Goal: Find specific page/section: Find specific page/section

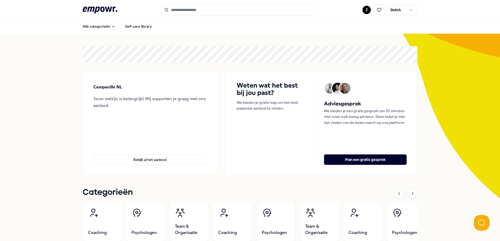
click at [364, 10] on html ".empowr-logo_svg__cls-1{fill:#03032f} J Dutch Alle categorieën Self-care librar…" at bounding box center [250, 120] width 500 height 241
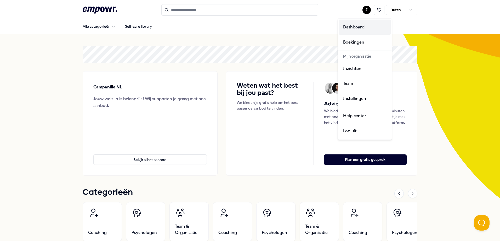
click at [362, 26] on div "Dashboard" at bounding box center [365, 27] width 52 height 15
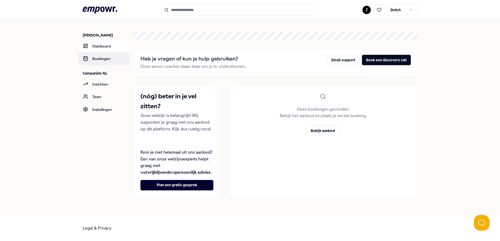
click at [86, 58] on icon at bounding box center [86, 58] width 4 height 0
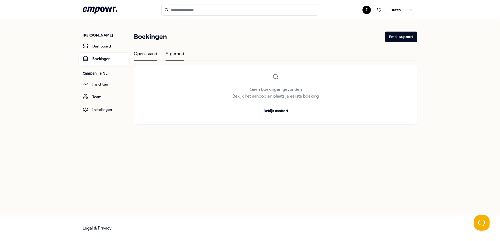
click at [181, 57] on div "Afgerond" at bounding box center [174, 55] width 19 height 10
click at [149, 55] on div "Openstaand" at bounding box center [145, 55] width 23 height 10
click at [94, 83] on link "Inzichten" at bounding box center [103, 84] width 51 height 13
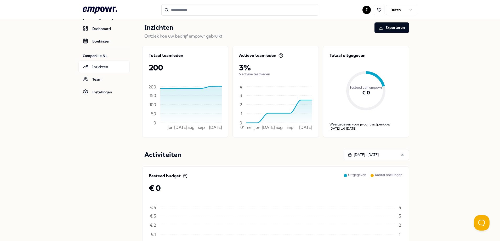
scroll to position [26, 0]
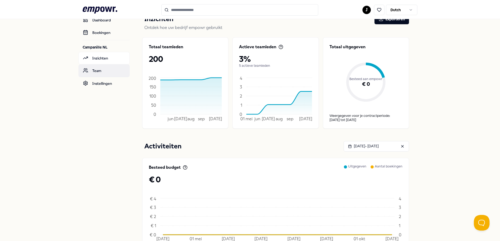
click at [99, 72] on link "Team" at bounding box center [103, 71] width 51 height 13
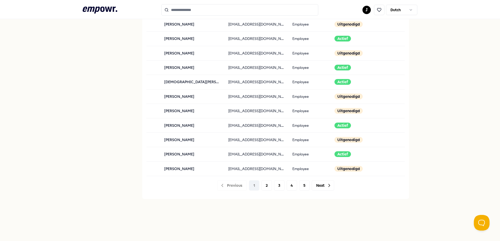
scroll to position [496, 0]
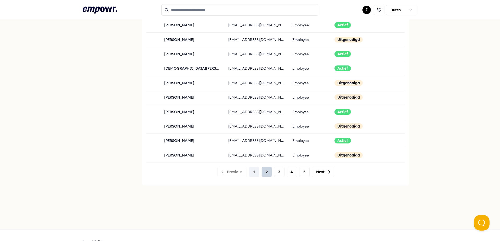
click at [262, 169] on button "2" at bounding box center [266, 172] width 10 height 10
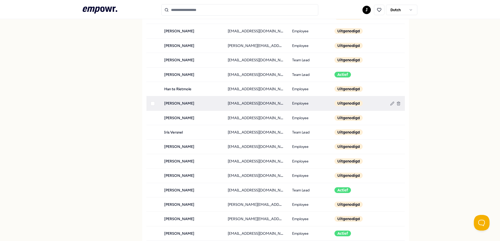
scroll to position [510, 0]
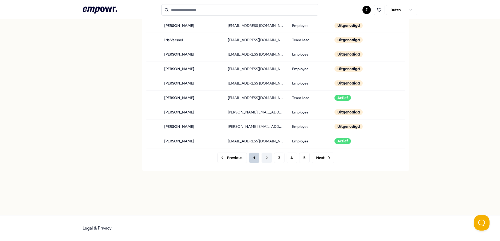
click at [253, 158] on button "1" at bounding box center [254, 158] width 10 height 10
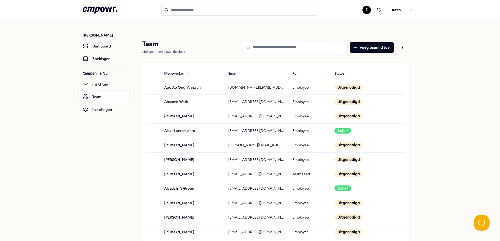
click at [288, 44] on input at bounding box center [295, 47] width 105 height 11
type input "*******"
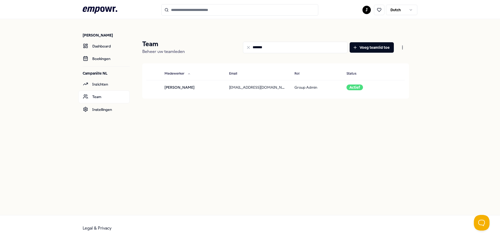
click at [249, 48] on icon at bounding box center [248, 47] width 2 height 2
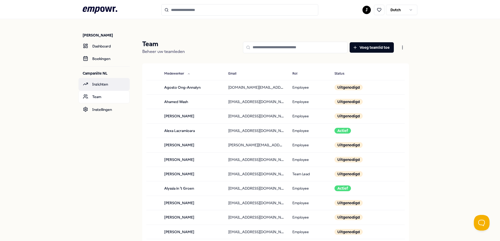
click at [108, 86] on link "Inzichten" at bounding box center [103, 84] width 51 height 13
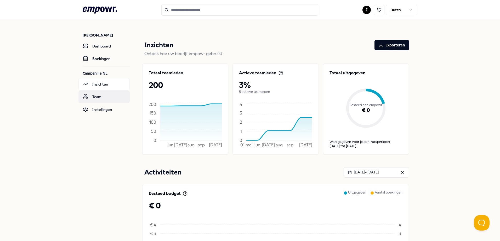
click at [102, 97] on link "Team" at bounding box center [103, 97] width 51 height 13
